Goal: Task Accomplishment & Management: Complete application form

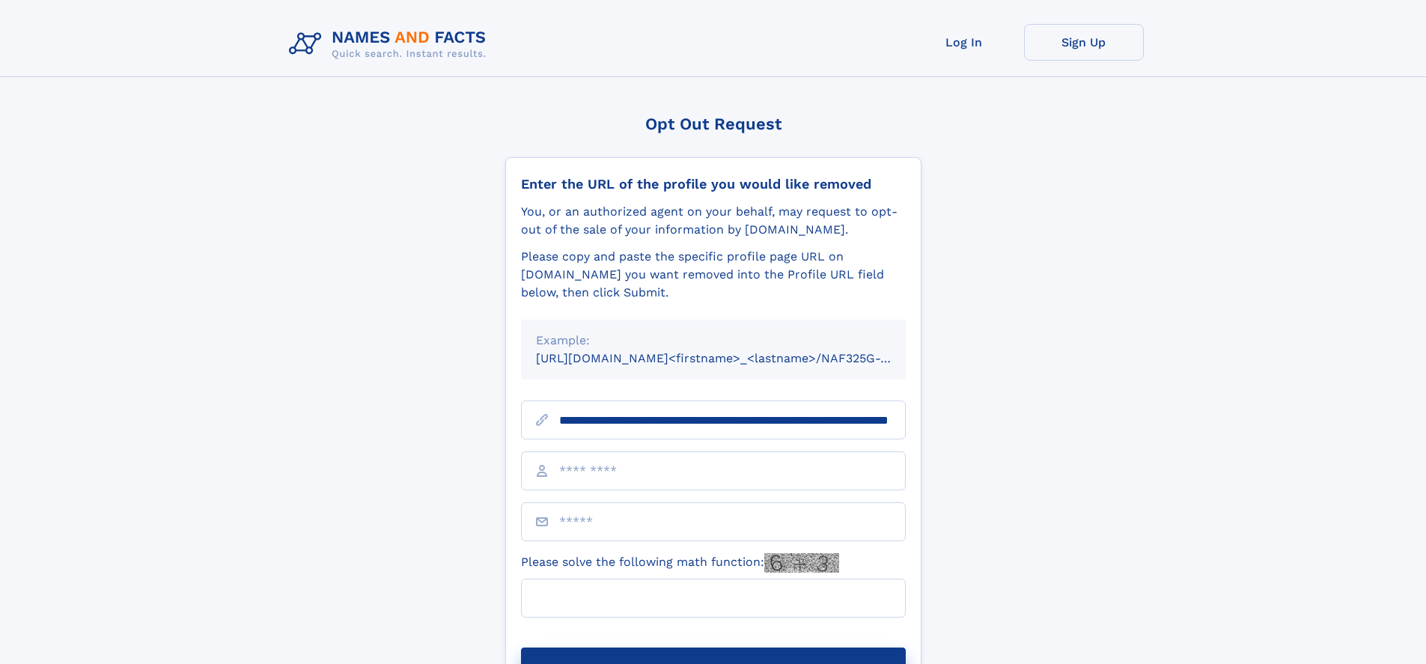
scroll to position [0, 161]
type input "**********"
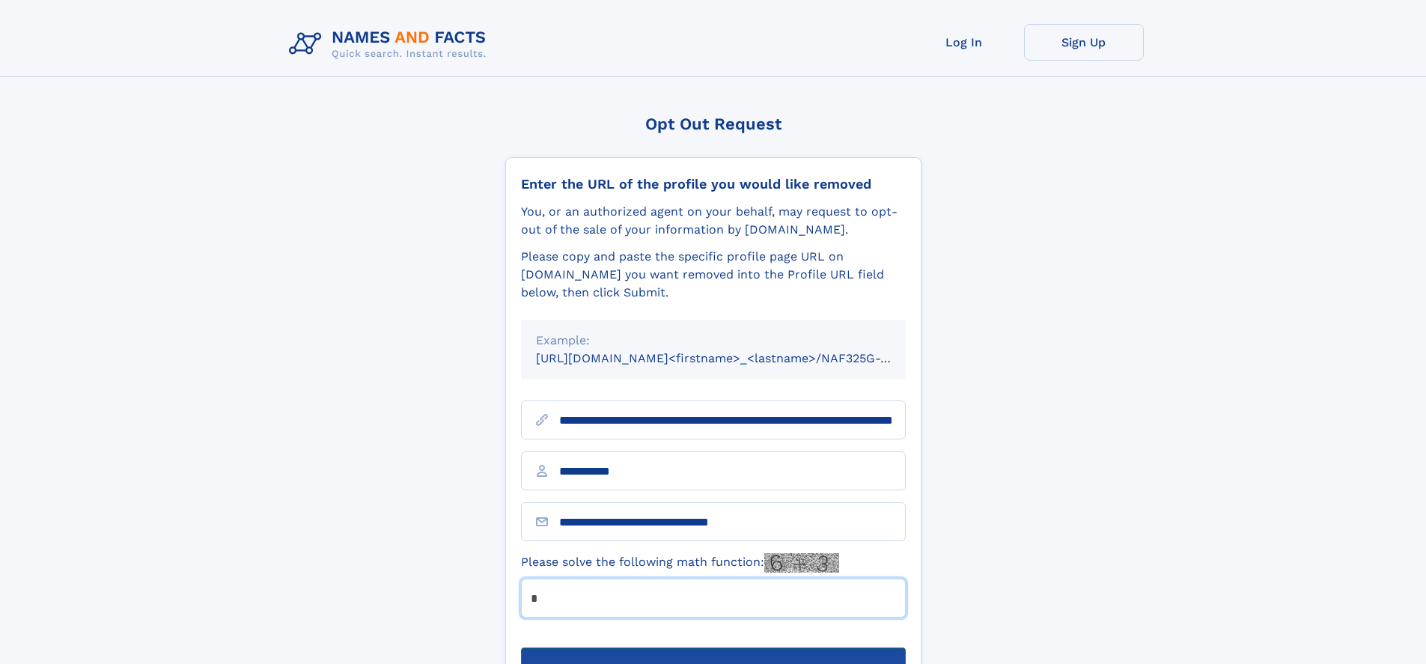
type input "*"
click at [713, 647] on button "Submit Opt Out Request" at bounding box center [713, 671] width 385 height 48
